Goal: Task Accomplishment & Management: Use online tool/utility

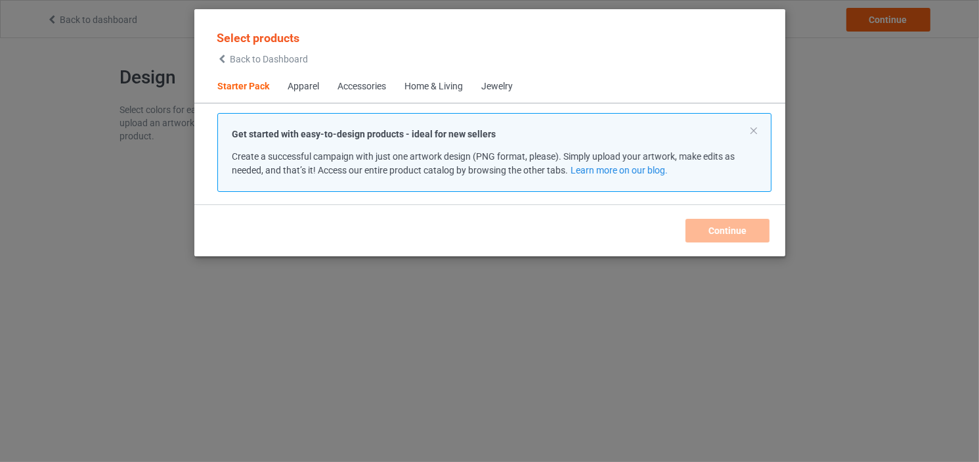
scroll to position [17, 0]
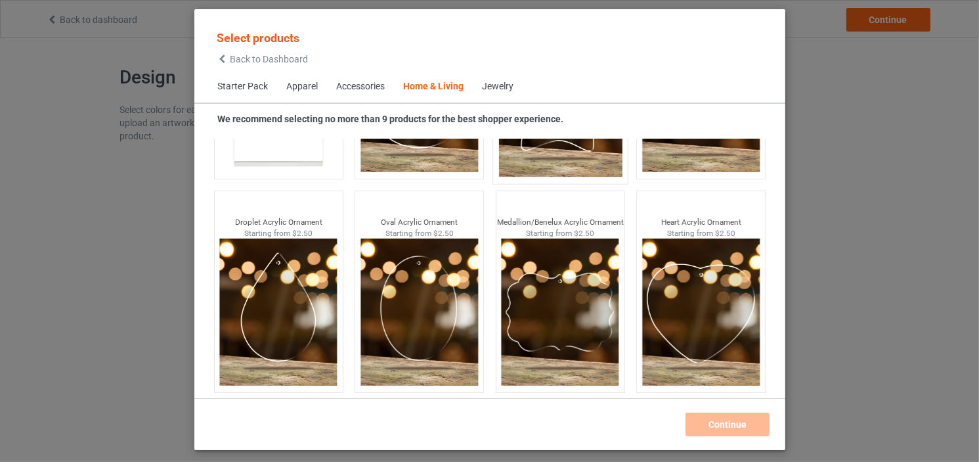
scroll to position [13607, 0]
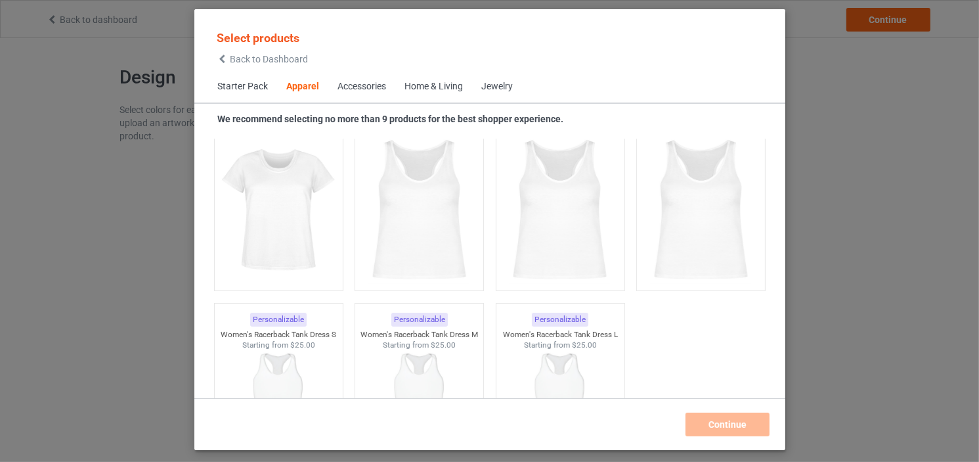
scroll to position [2185, 0]
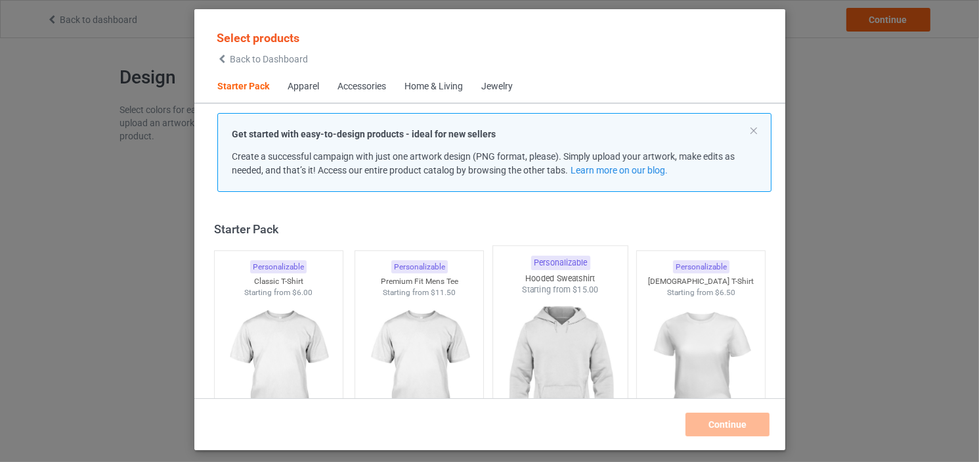
scroll to position [416, 0]
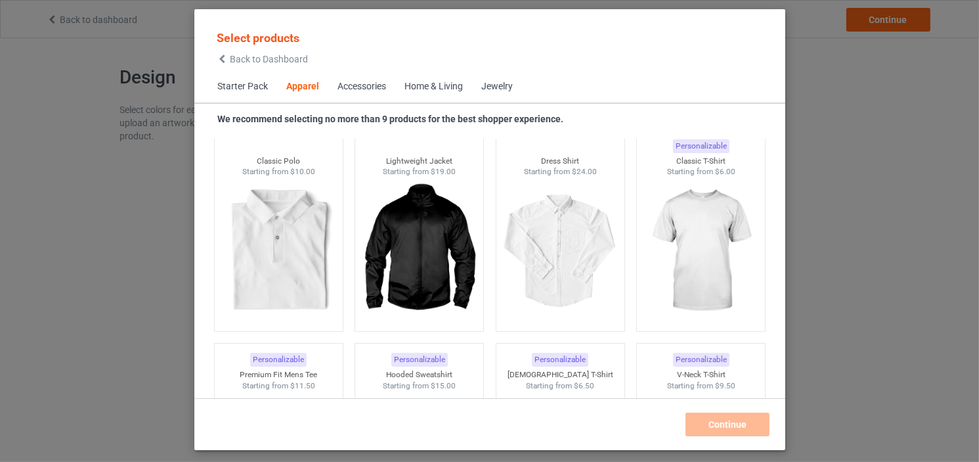
scroll to position [491, 0]
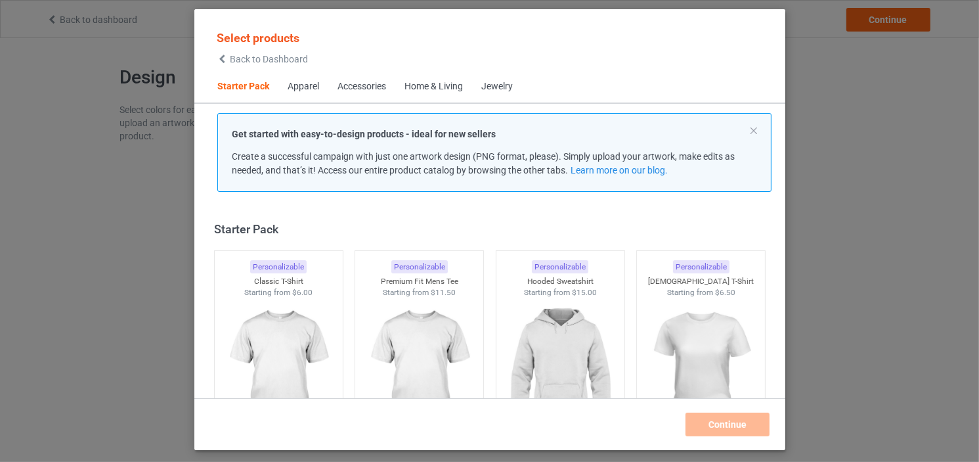
click at [301, 91] on div "Apparel" at bounding box center [304, 86] width 32 height 13
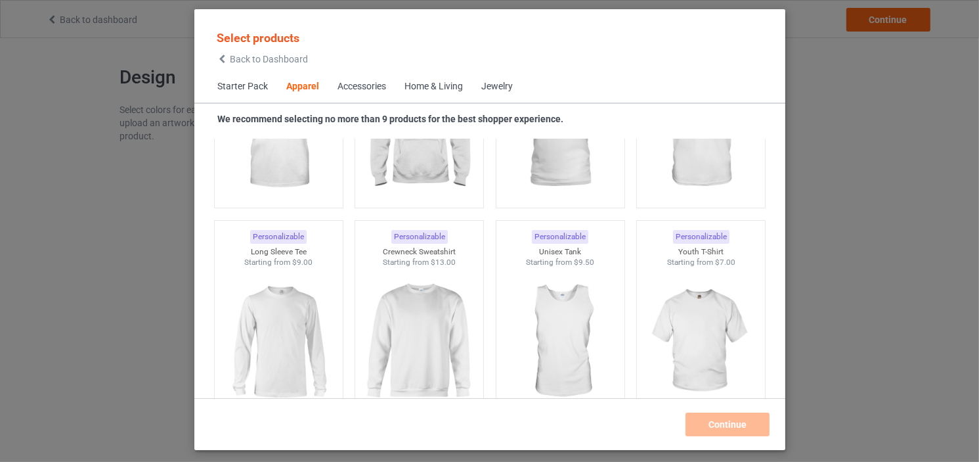
scroll to position [905, 0]
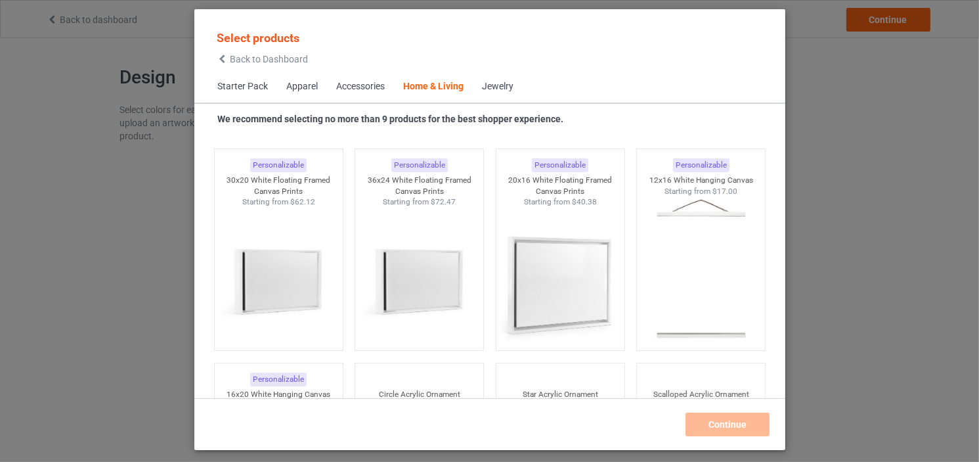
scroll to position [14023, 0]
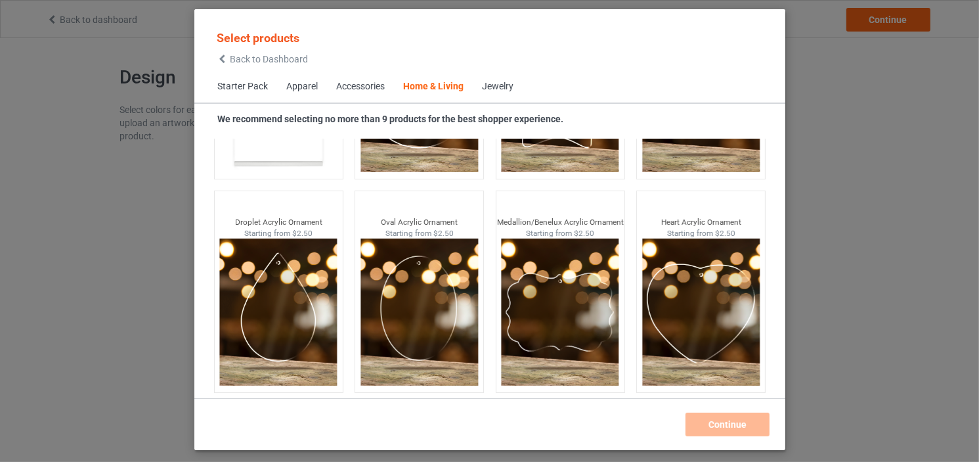
click at [499, 93] on div "Jewelry" at bounding box center [498, 86] width 32 height 13
click at [500, 91] on div "Jewelry" at bounding box center [498, 86] width 32 height 13
click at [380, 91] on div "Accessories" at bounding box center [360, 86] width 49 height 13
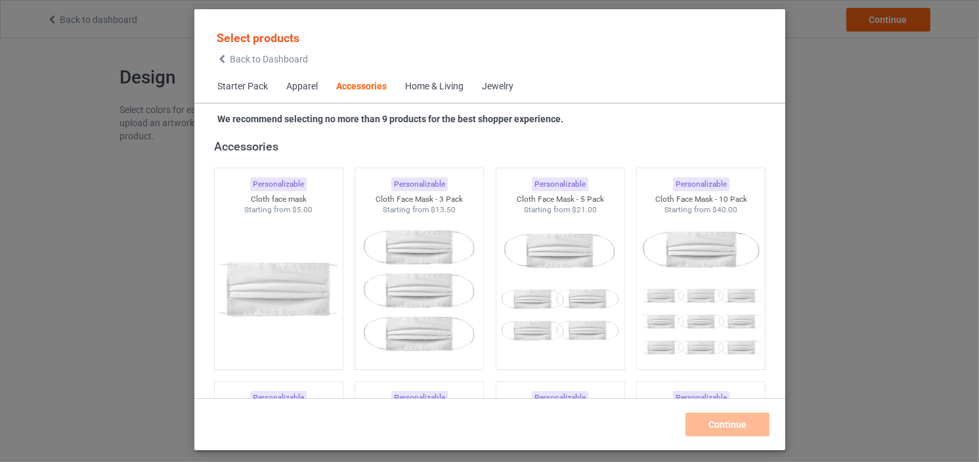
click at [303, 87] on div "Apparel" at bounding box center [302, 86] width 32 height 13
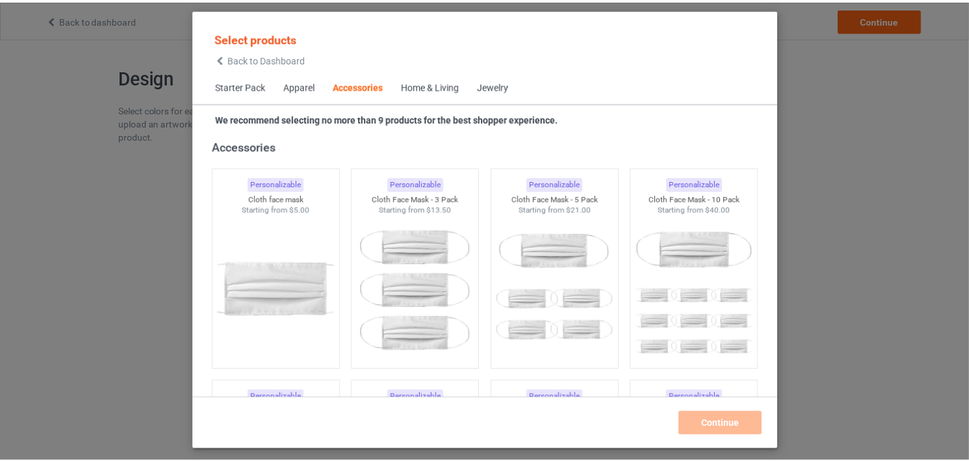
scroll to position [489, 0]
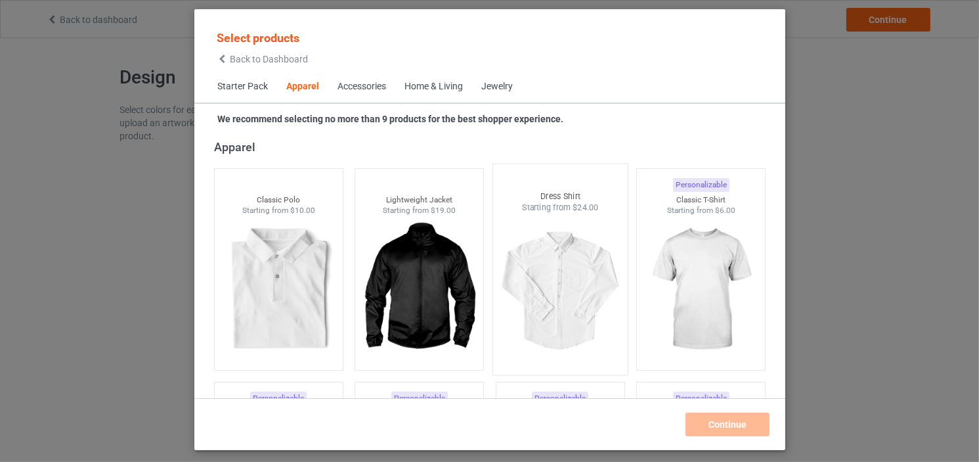
click at [567, 280] on img at bounding box center [559, 290] width 123 height 154
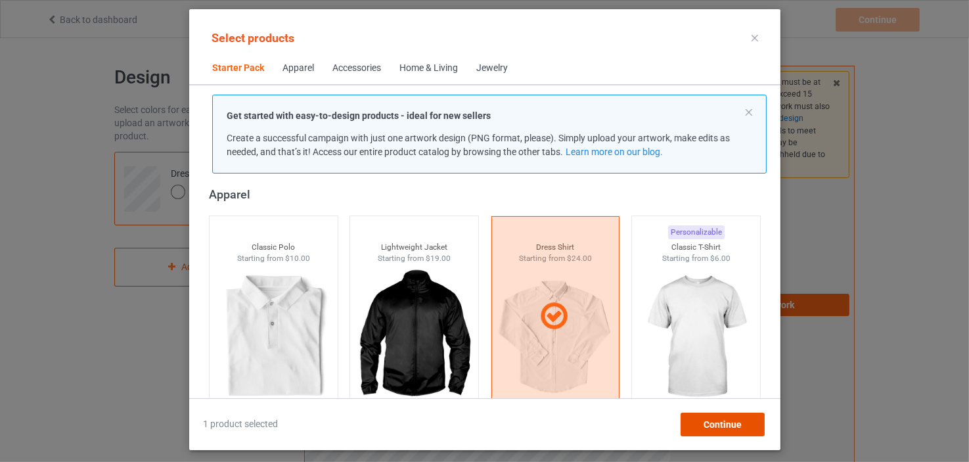
click at [703, 424] on div "Continue" at bounding box center [722, 424] width 84 height 24
